Goal: Task Accomplishment & Management: Complete application form

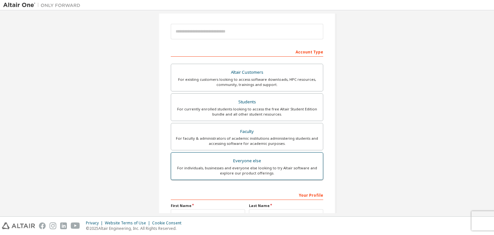
scroll to position [140, 0]
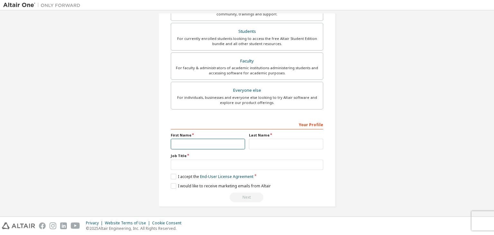
click at [200, 144] on input "text" at bounding box center [208, 144] width 74 height 11
type input "*********"
click at [259, 144] on input "text" at bounding box center [286, 144] width 74 height 11
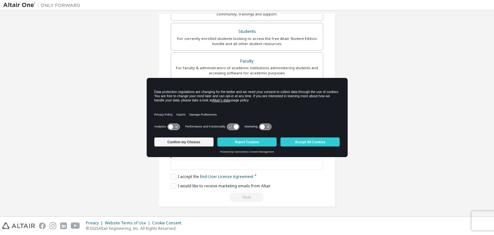
type input "**********"
click at [295, 143] on button "Accept All Cookies" at bounding box center [309, 141] width 59 height 9
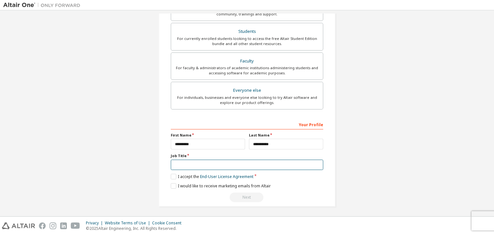
click at [251, 161] on input "text" at bounding box center [247, 165] width 152 height 11
type input "*******"
click at [173, 178] on label "I accept the End-User License Agreement" at bounding box center [212, 176] width 83 height 5
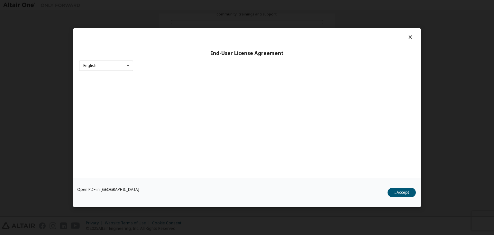
scroll to position [10, 0]
click at [405, 191] on button "I Accept" at bounding box center [402, 193] width 28 height 10
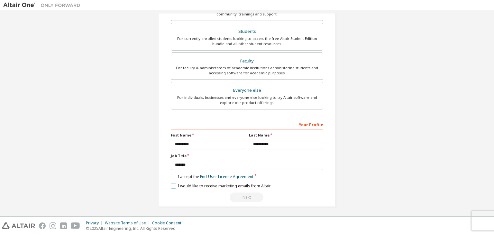
click at [171, 184] on label "I would like to receive marketing emails from Altair" at bounding box center [221, 185] width 100 height 5
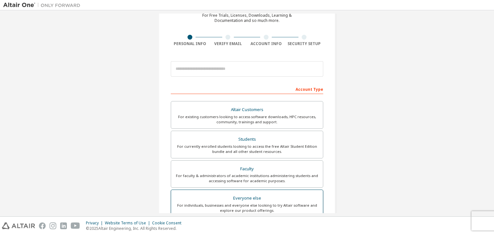
scroll to position [64, 0]
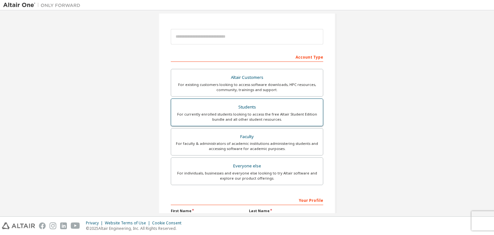
click at [241, 117] on div "For currently enrolled students looking to access the free Altair Student Editi…" at bounding box center [247, 117] width 144 height 10
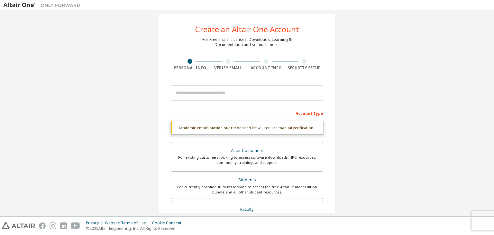
scroll to position [0, 0]
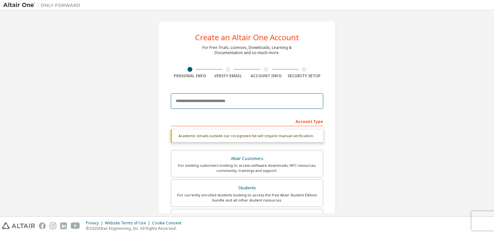
click at [198, 105] on input "email" at bounding box center [247, 100] width 152 height 15
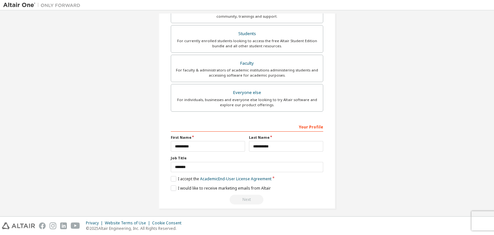
scroll to position [140, 0]
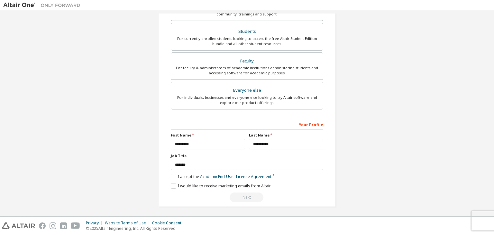
type input "**********"
click at [171, 175] on label "I accept the Academic End-User License Agreement" at bounding box center [221, 176] width 101 height 5
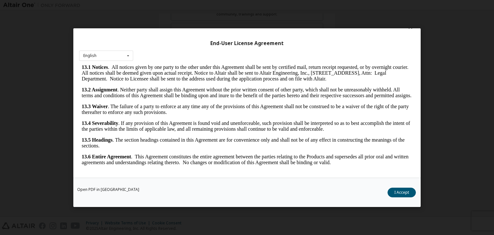
scroll to position [1075, 0]
click at [400, 194] on button "I Accept" at bounding box center [402, 193] width 28 height 10
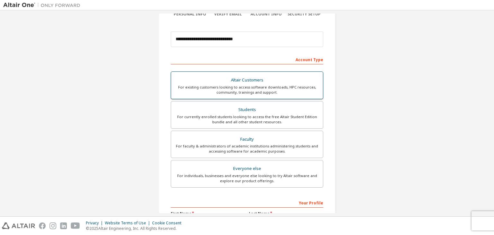
scroll to position [140, 0]
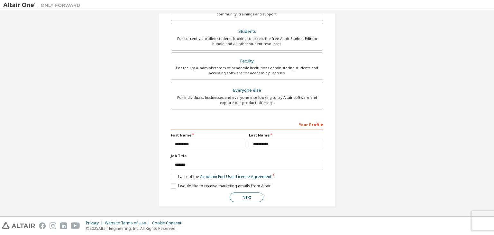
click at [250, 199] on button "Next" at bounding box center [247, 197] width 34 height 10
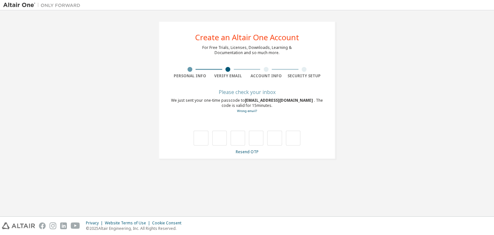
type input "*"
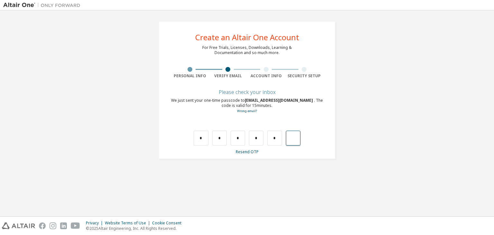
type input "*"
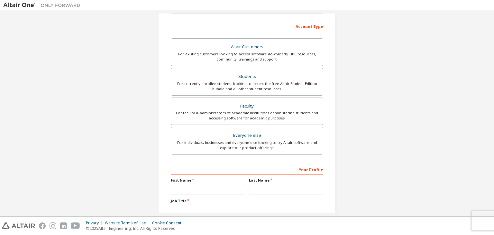
scroll to position [96, 0]
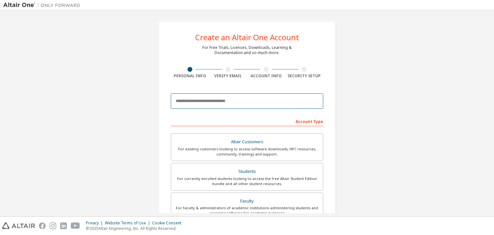
click at [184, 103] on input "email" at bounding box center [247, 100] width 152 height 15
click at [186, 100] on input "email" at bounding box center [247, 100] width 152 height 15
type input "**********"
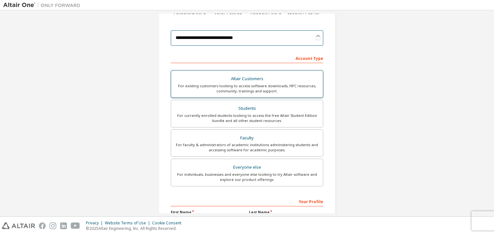
scroll to position [64, 0]
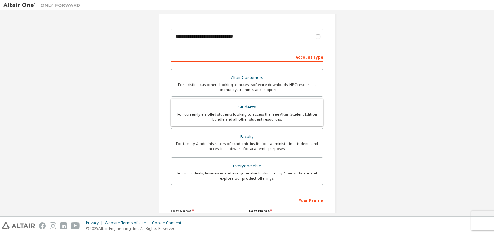
click at [218, 118] on div "For currently enrolled students looking to access the free Altair Student Editi…" at bounding box center [247, 117] width 144 height 10
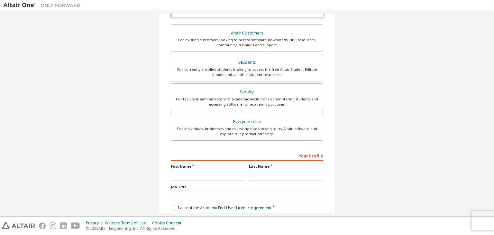
scroll to position [157, 0]
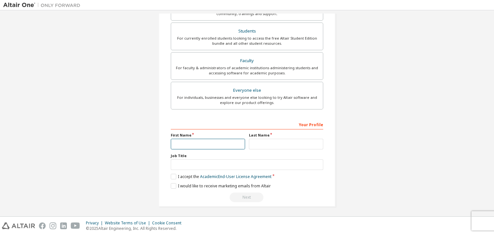
click at [187, 143] on input "text" at bounding box center [208, 144] width 74 height 11
type input "*********"
click at [260, 142] on input "text" at bounding box center [286, 144] width 74 height 11
type input "**********"
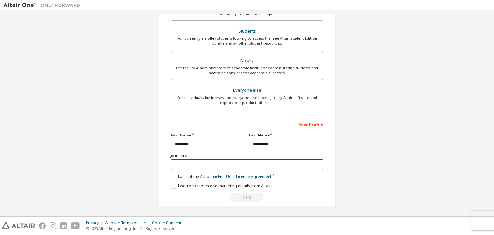
click at [251, 167] on input "text" at bounding box center [247, 164] width 152 height 11
type input "*******"
click at [173, 177] on label "I accept the Academic End-User License Agreement" at bounding box center [221, 176] width 101 height 5
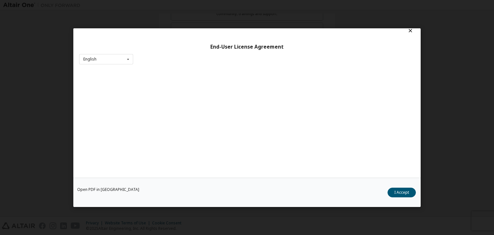
scroll to position [10, 0]
click at [394, 189] on button "I Accept" at bounding box center [402, 193] width 28 height 10
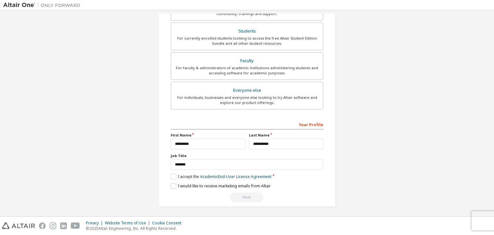
click at [173, 185] on label "I would like to receive marketing emails from Altair" at bounding box center [221, 185] width 100 height 5
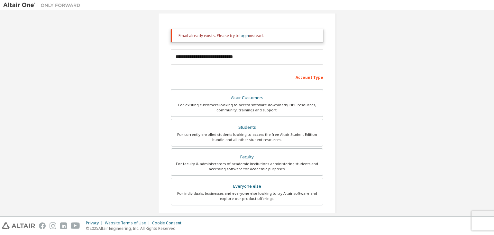
scroll to position [0, 0]
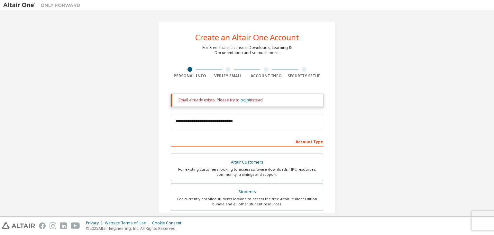
click at [242, 101] on link "login" at bounding box center [244, 99] width 9 height 5
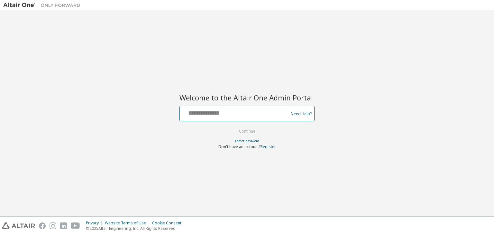
click at [217, 110] on input "text" at bounding box center [234, 111] width 105 height 9
type input "**********"
click at [252, 132] on button "Continue" at bounding box center [247, 131] width 30 height 10
click at [252, 131] on button "Continue" at bounding box center [247, 131] width 30 height 10
